Goal: Information Seeking & Learning: Learn about a topic

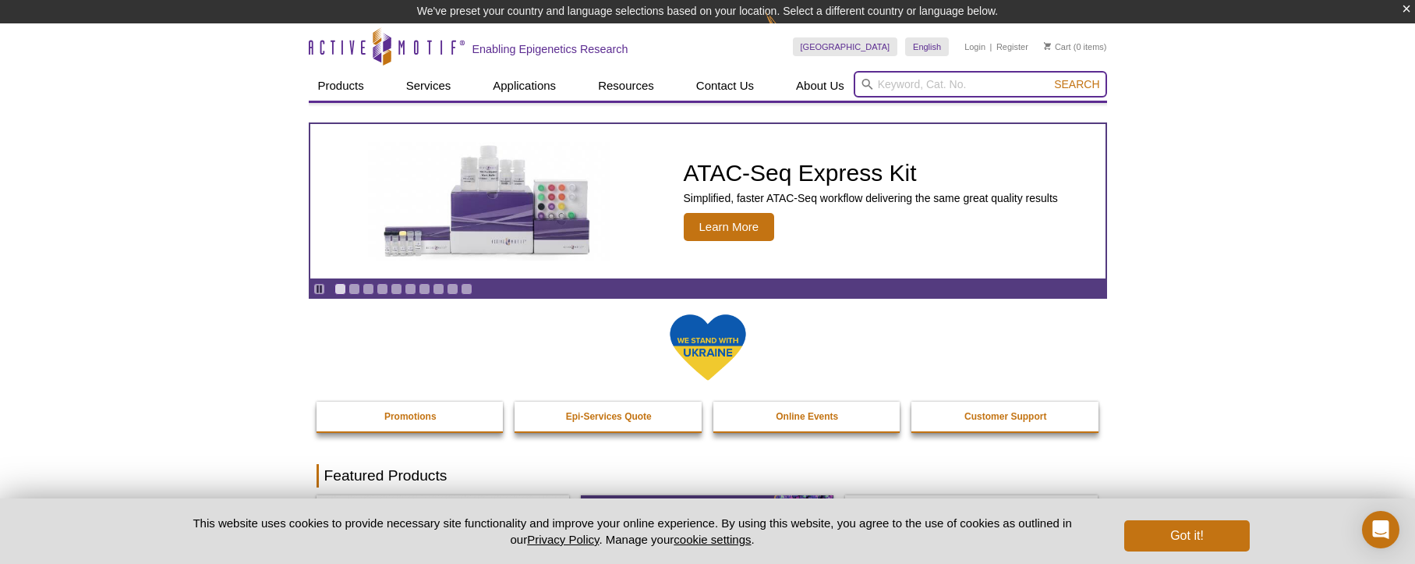
click at [1005, 93] on input "search" at bounding box center [979, 84] width 253 height 27
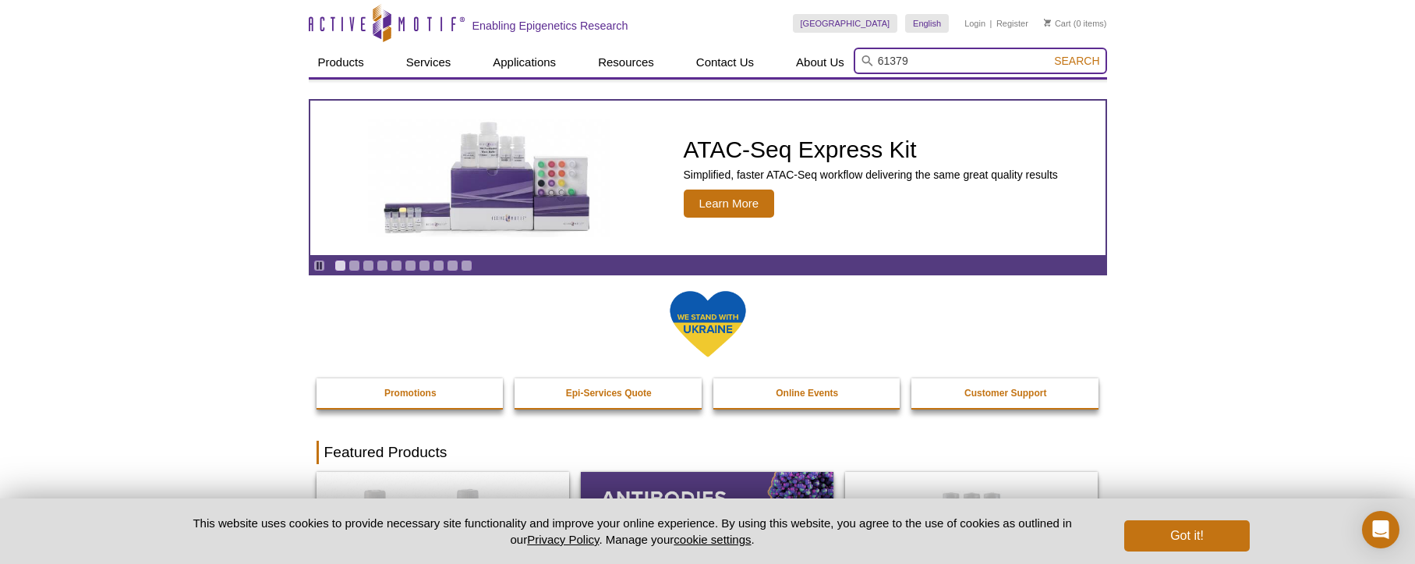
type input "61379"
click at [1049, 54] on button "Search" at bounding box center [1076, 61] width 55 height 14
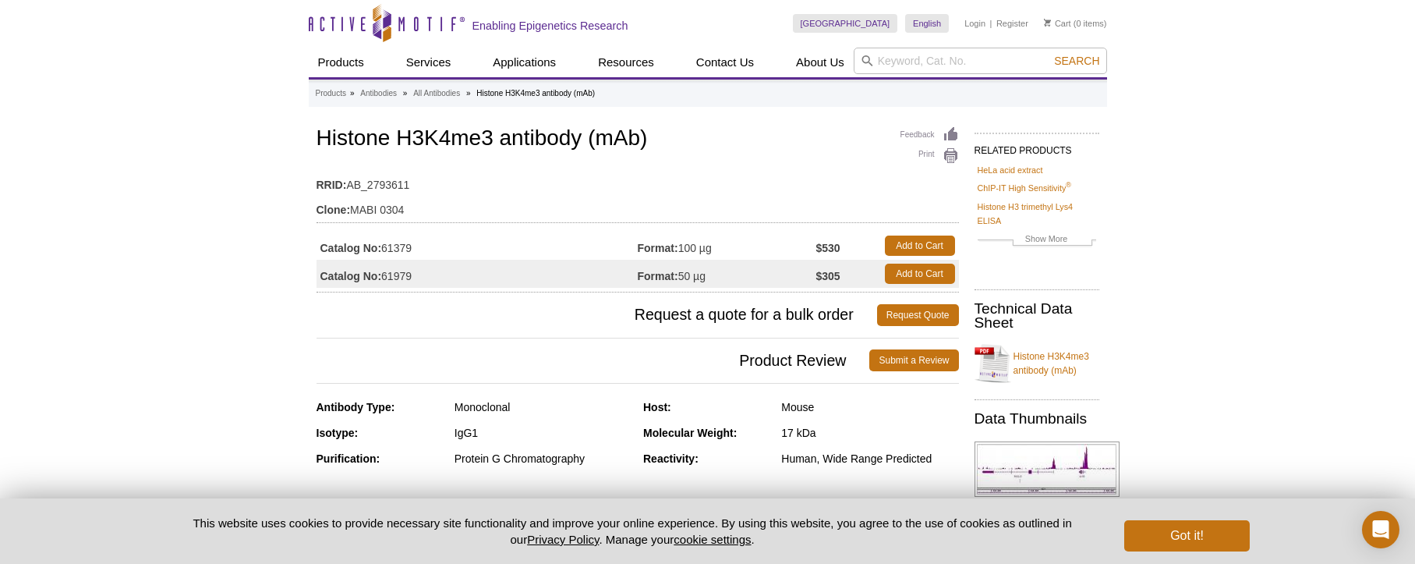
click at [352, 243] on strong "Catalog No:" at bounding box center [351, 248] width 62 height 14
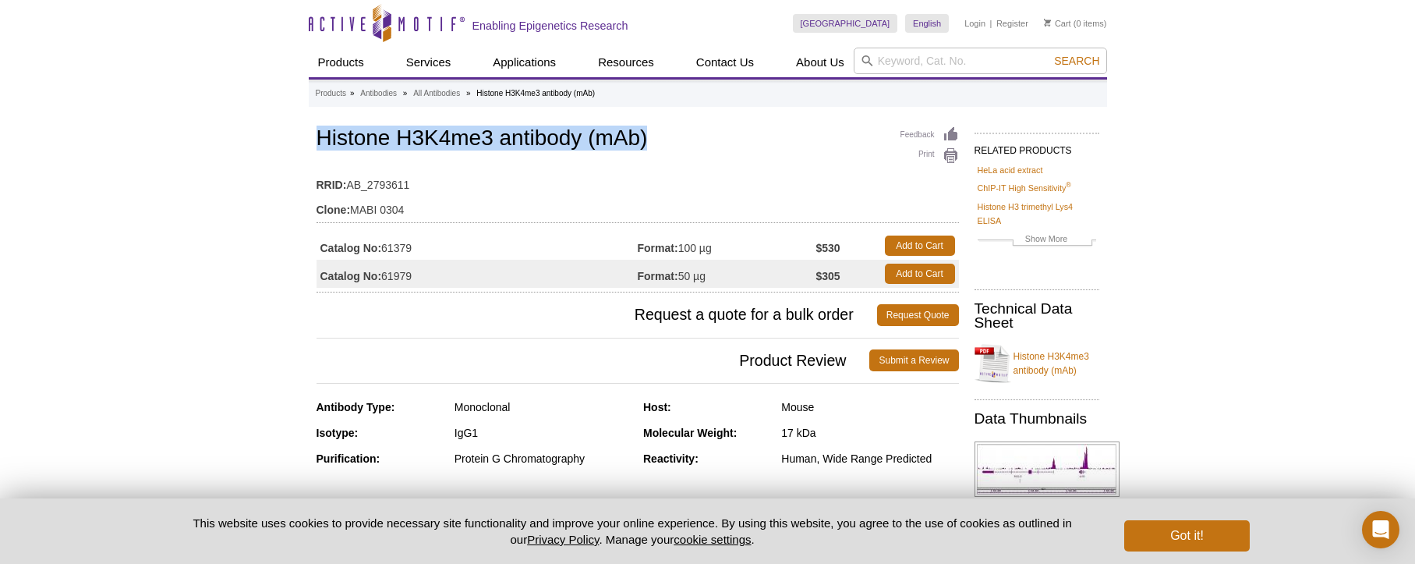
drag, startPoint x: 649, startPoint y: 139, endPoint x: 320, endPoint y: 140, distance: 329.7
click at [320, 140] on h1 "Histone H3K4me3 antibody (mAb)" at bounding box center [637, 139] width 642 height 27
copy h1 "Histone H3K4me3 antibody (mAb)"
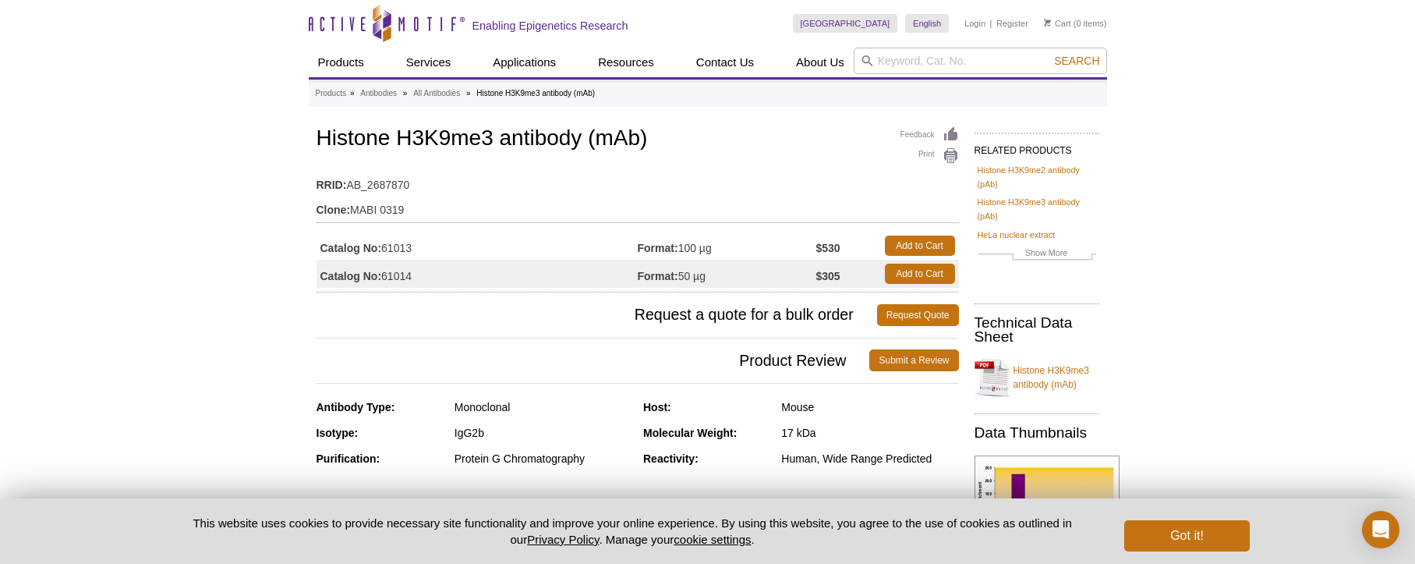
click at [804, 151] on h1 "Histone H3K9me3 antibody (mAb)" at bounding box center [637, 139] width 642 height 27
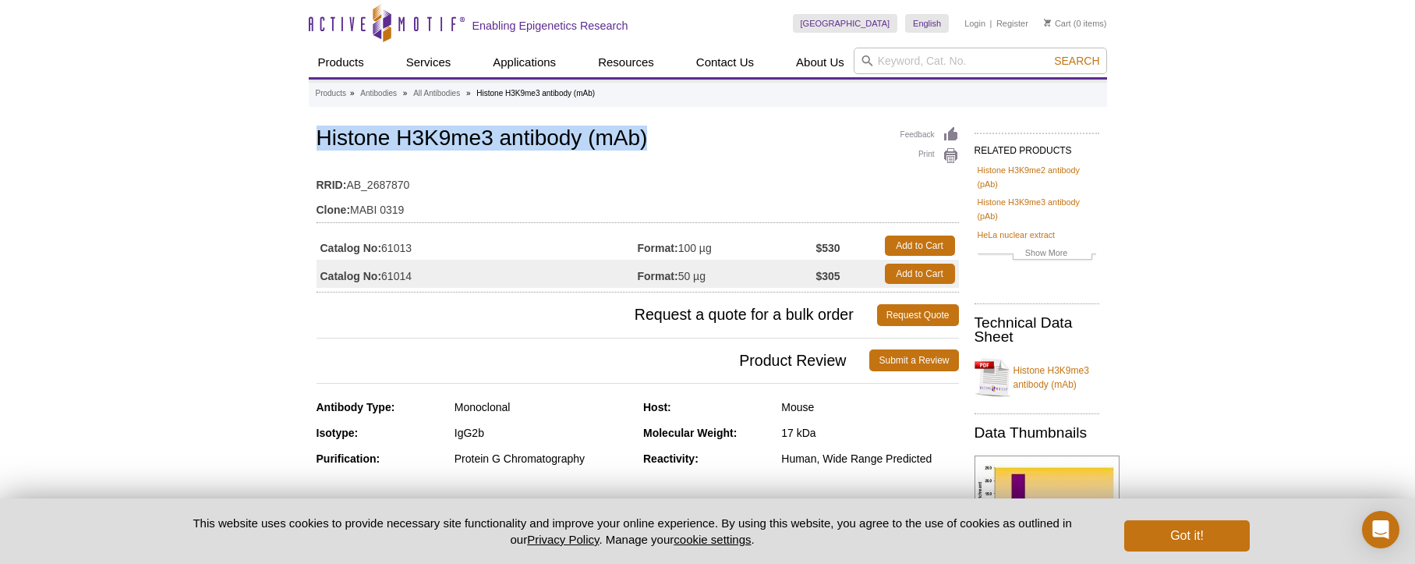
drag, startPoint x: 655, startPoint y: 136, endPoint x: 313, endPoint y: 131, distance: 342.2
copy h1 "Histone H3K9me3 antibody (mAb)"
